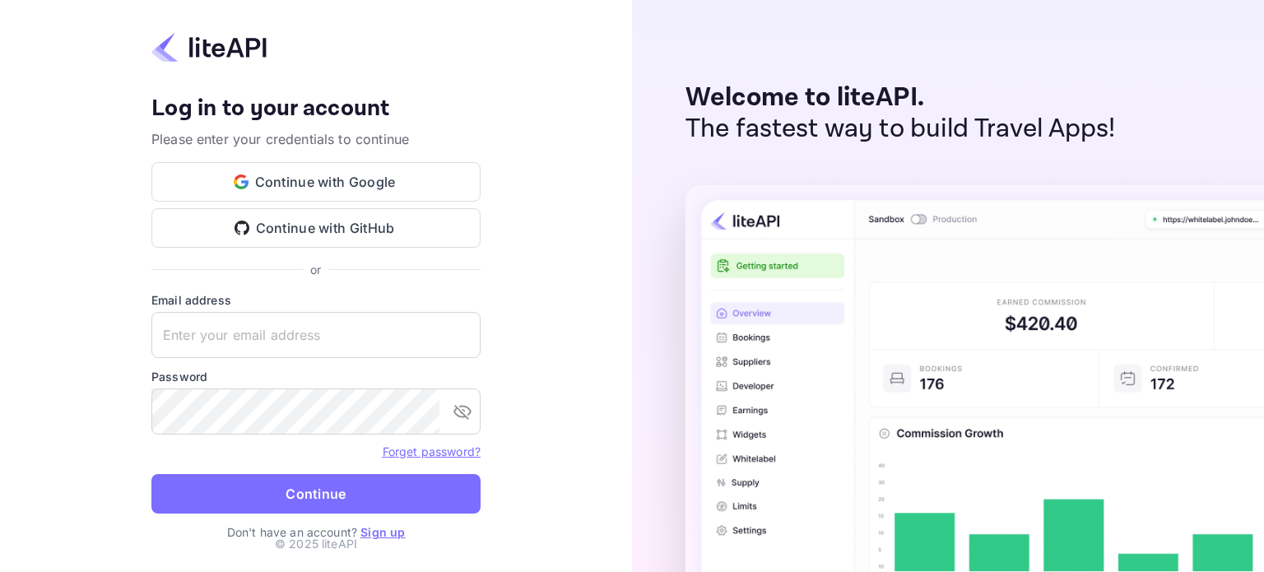
type input "liteapi@easygds.com"
click at [302, 496] on button "Continue" at bounding box center [315, 493] width 329 height 39
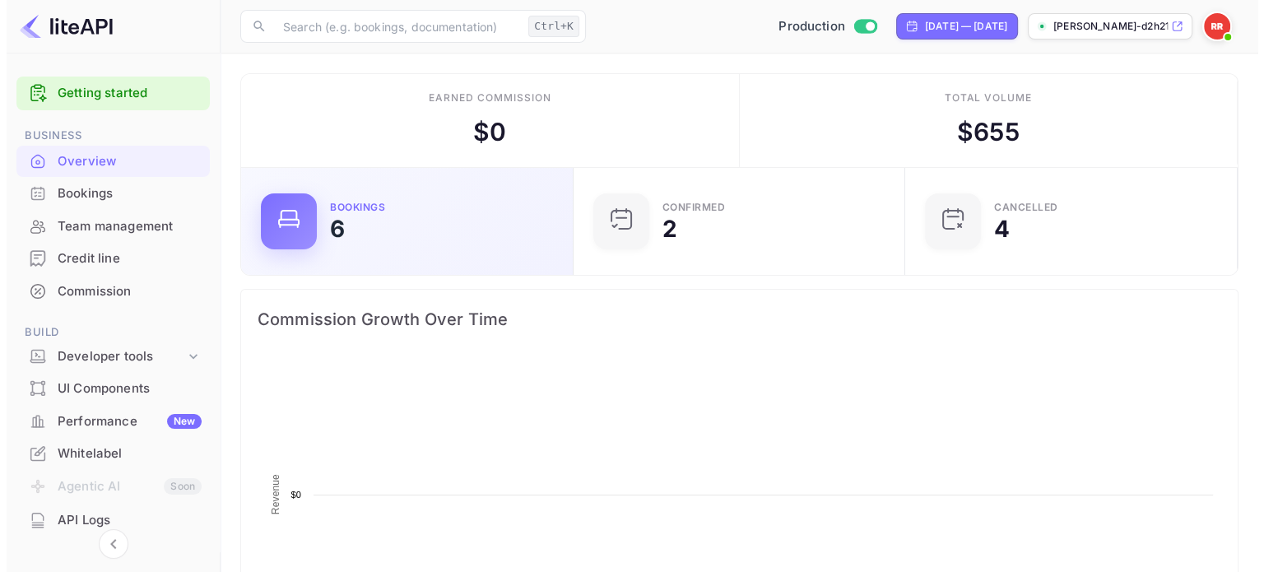
scroll to position [255, 309]
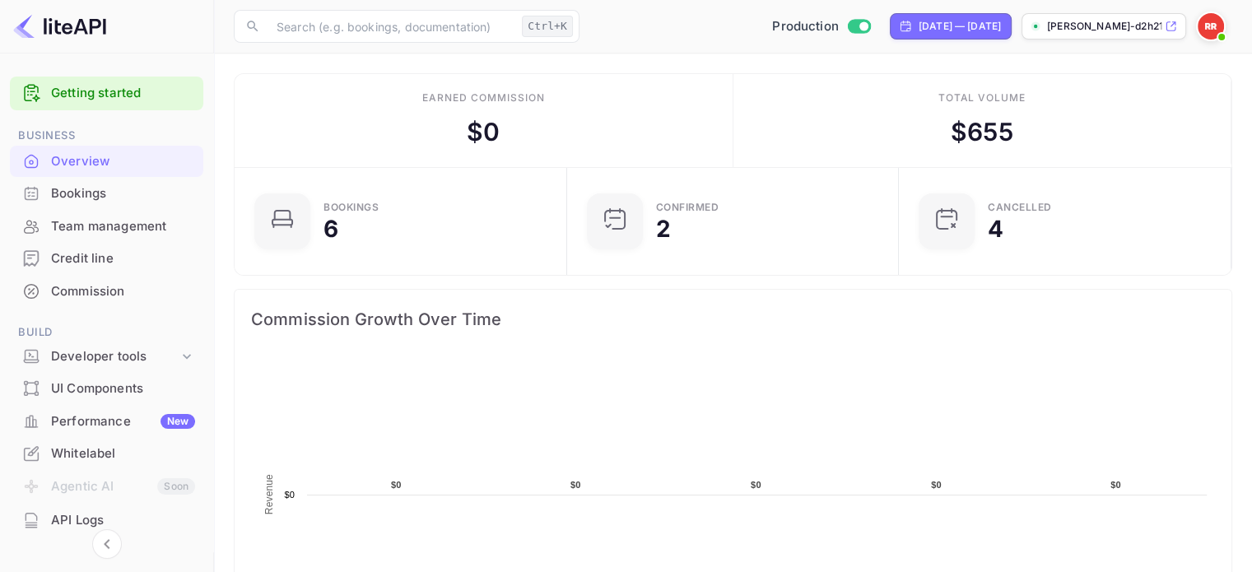
click at [47, 188] on div "Bookings" at bounding box center [106, 194] width 193 height 32
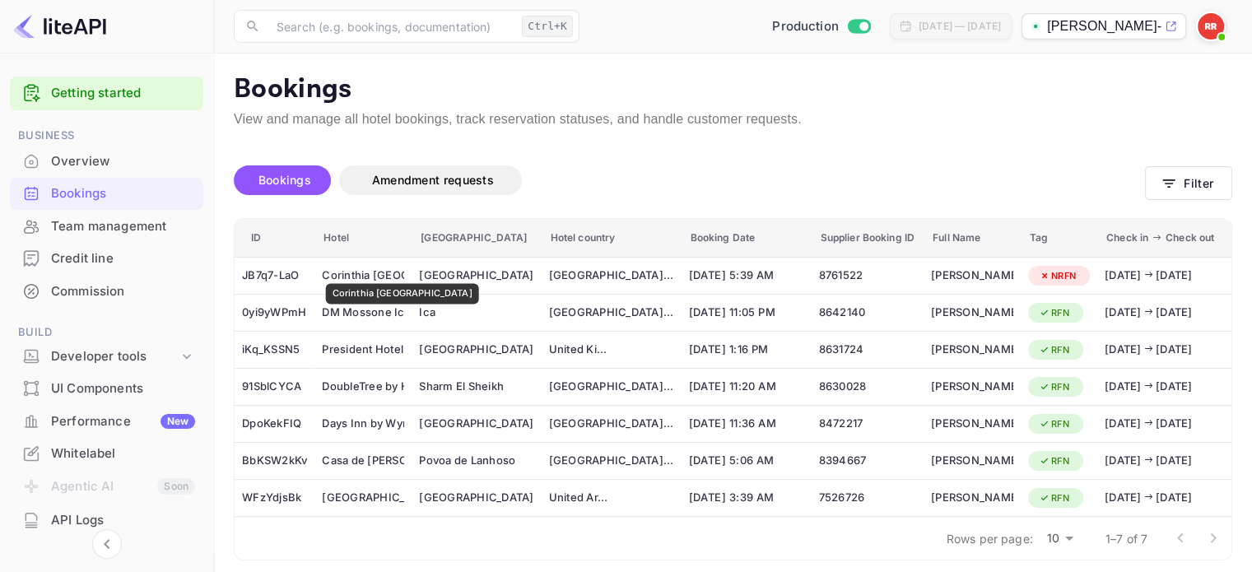
click at [374, 272] on div "Corinthia [GEOGRAPHIC_DATA]" at bounding box center [363, 275] width 82 height 26
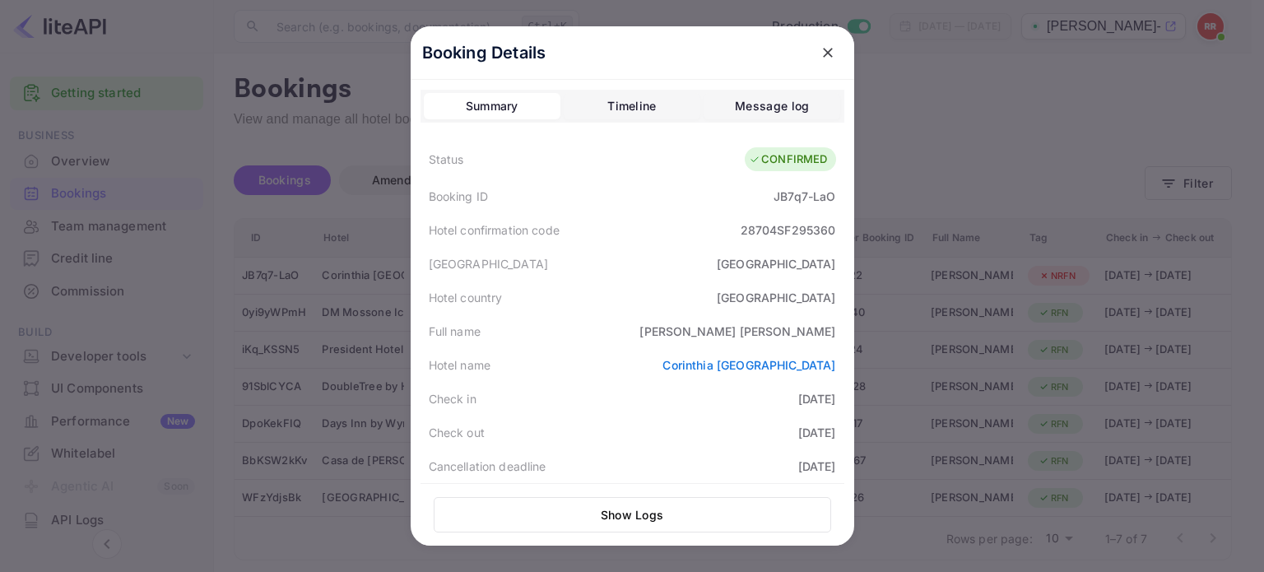
click at [586, 99] on button "Timeline" at bounding box center [632, 106] width 137 height 26
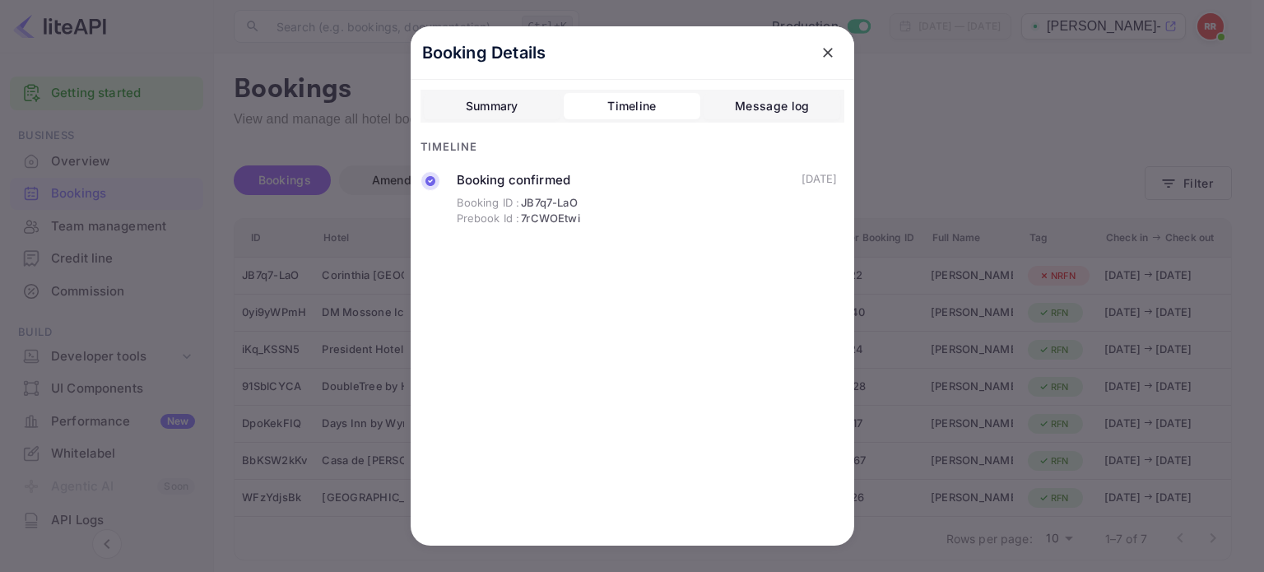
click at [952, 187] on div at bounding box center [632, 286] width 1264 height 572
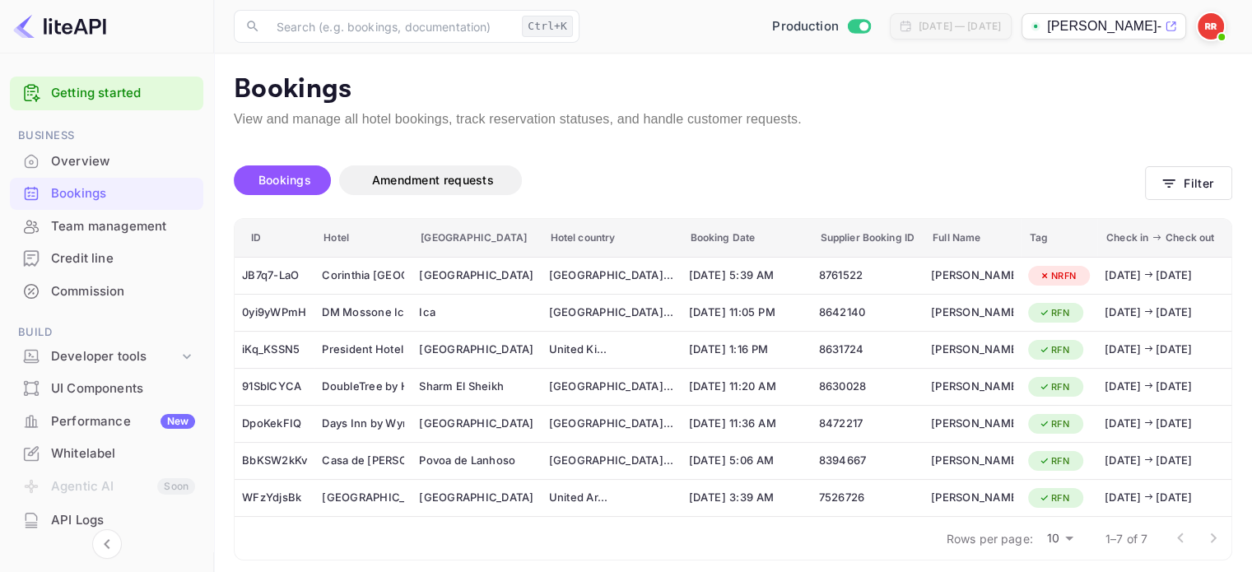
click at [274, 275] on div "JB7q7-LaO" at bounding box center [274, 275] width 65 height 26
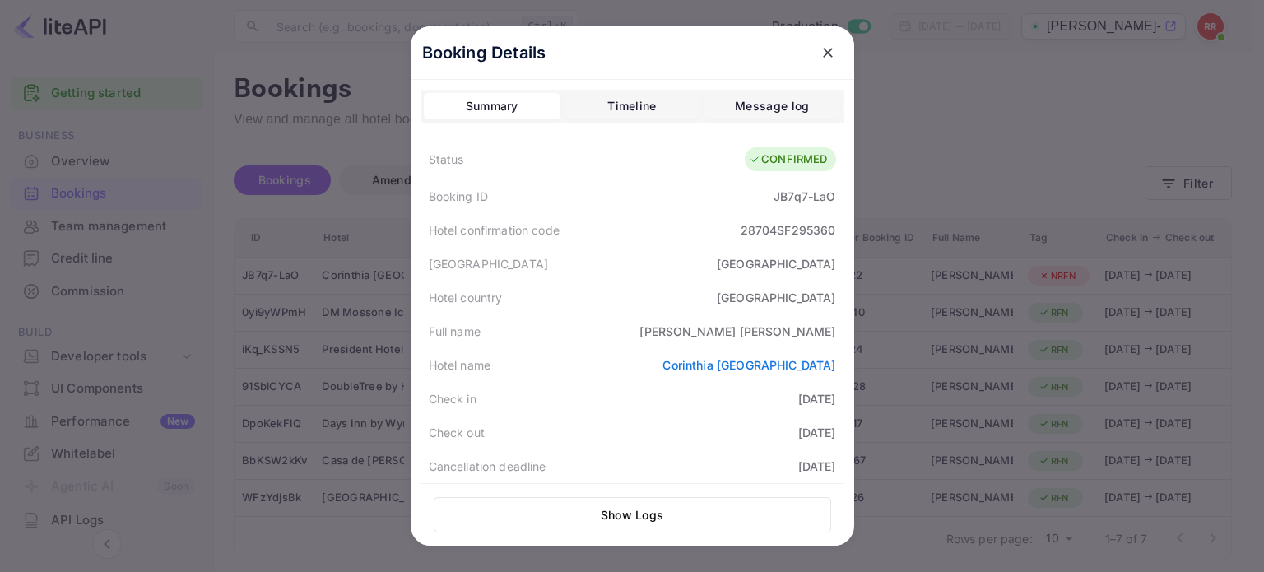
click at [778, 194] on div "JB7q7-LaO" at bounding box center [804, 196] width 62 height 17
copy div "JB7q7-LaO"
click at [820, 53] on icon "close" at bounding box center [828, 52] width 16 height 16
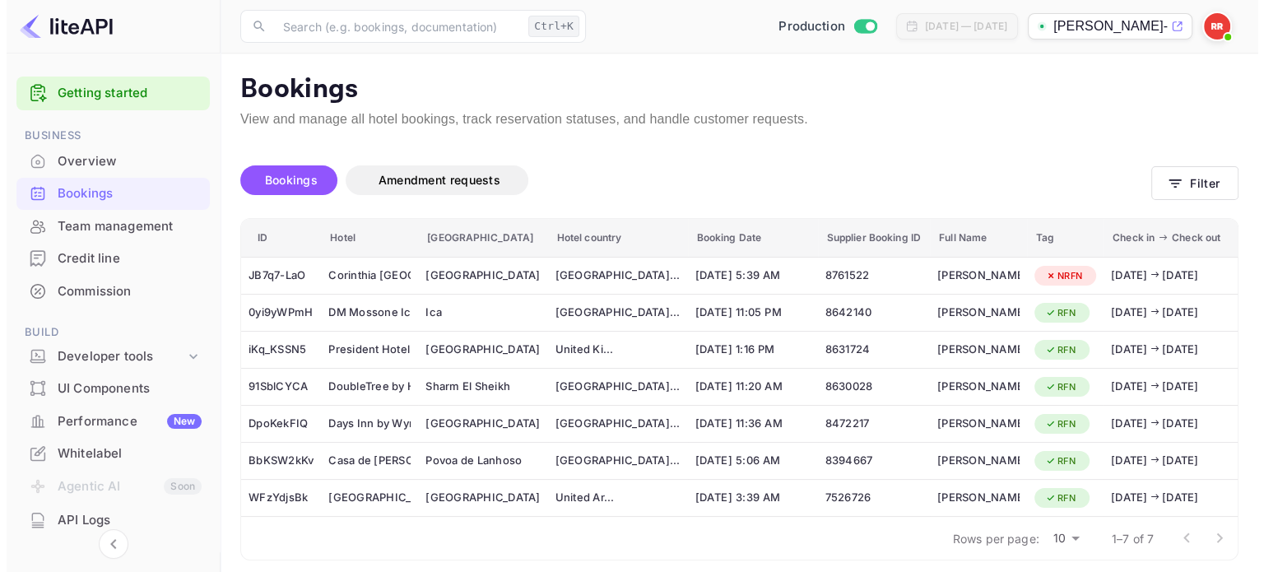
scroll to position [0, 240]
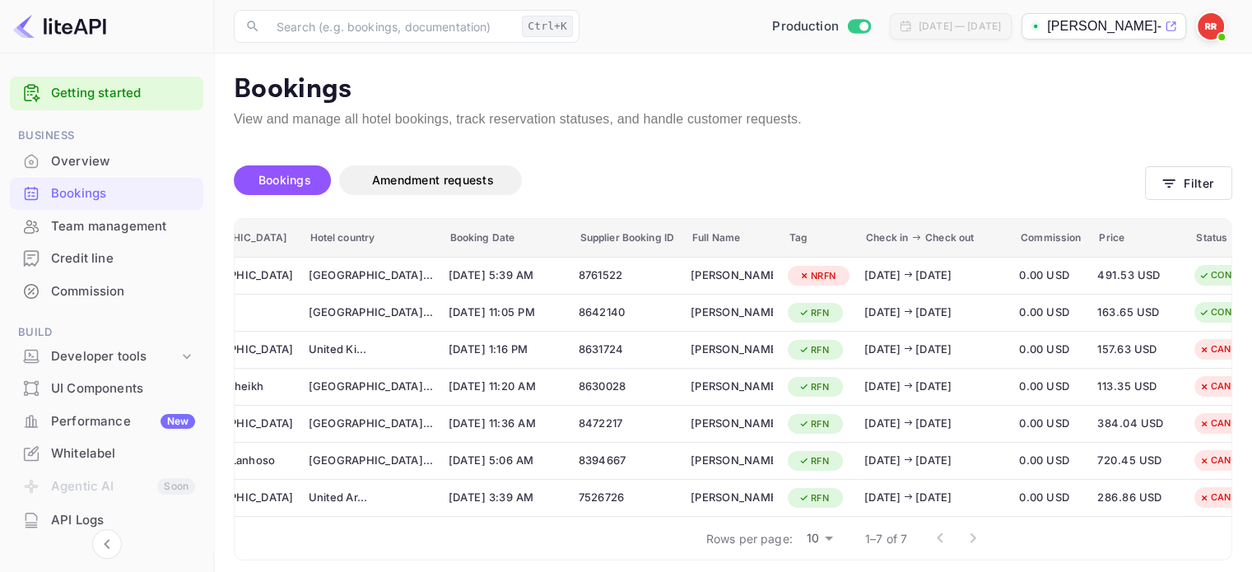
click at [1194, 276] on div "CONFIRMED" at bounding box center [1231, 275] width 89 height 21
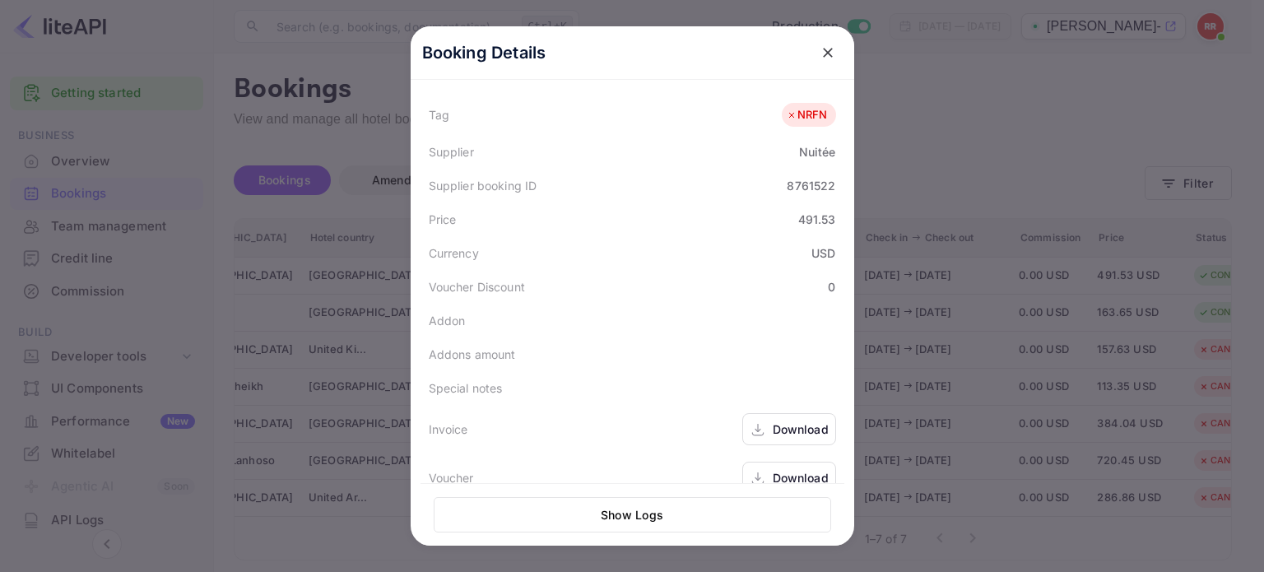
scroll to position [459, 0]
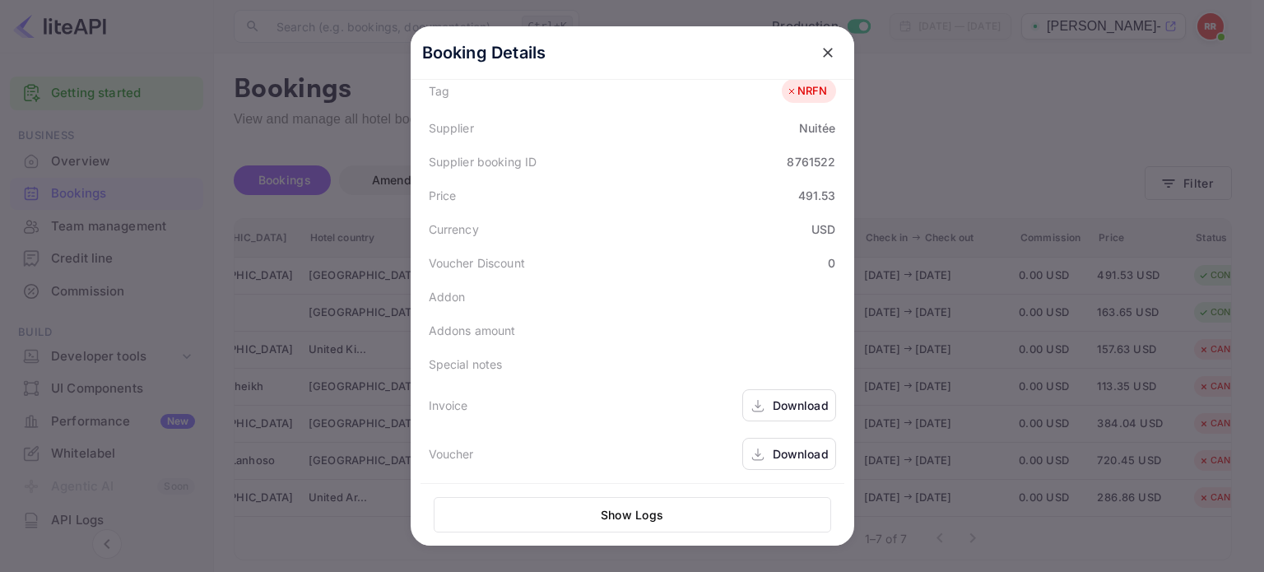
click at [793, 442] on div "Download" at bounding box center [789, 454] width 94 height 32
